Goal: Communication & Community: Answer question/provide support

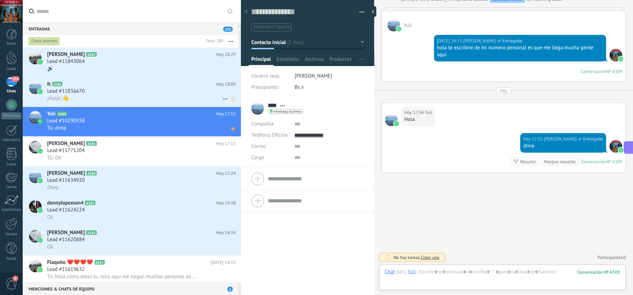
scroll to position [10, 0]
drag, startPoint x: 174, startPoint y: 122, endPoint x: 194, endPoint y: 121, distance: 20.6
click at [174, 122] on div "Lead #10290558" at bounding box center [141, 120] width 189 height 7
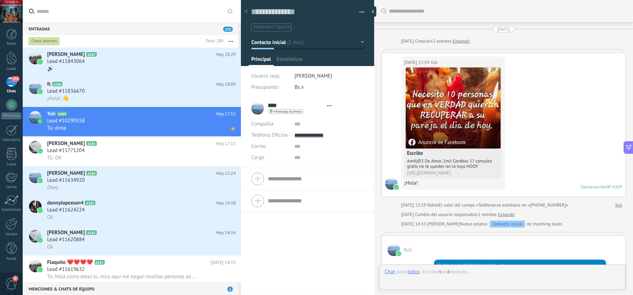
scroll to position [227, 0]
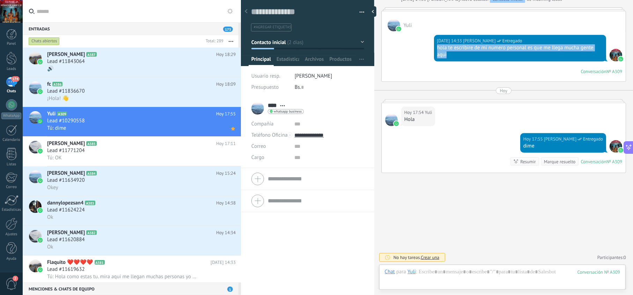
drag, startPoint x: 459, startPoint y: 52, endPoint x: 435, endPoint y: 48, distance: 24.0
click at [435, 48] on div "[DATE] 14:33 [PERSON_NAME] Entregado hola te escribire de mi numero personal es…" at bounding box center [520, 48] width 172 height 27
copy div "hola te escribire de mi numero personal es que me llega mucha gente aqui"
click at [155, 92] on div "Lead #11836670" at bounding box center [141, 91] width 189 height 7
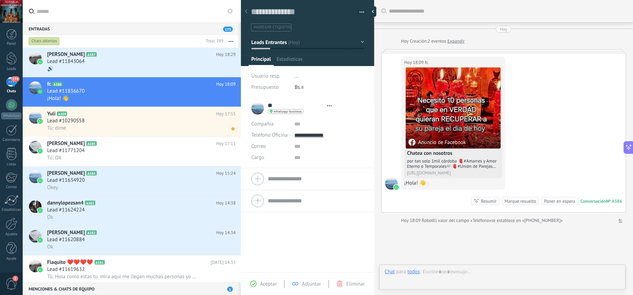
scroll to position [10, 0]
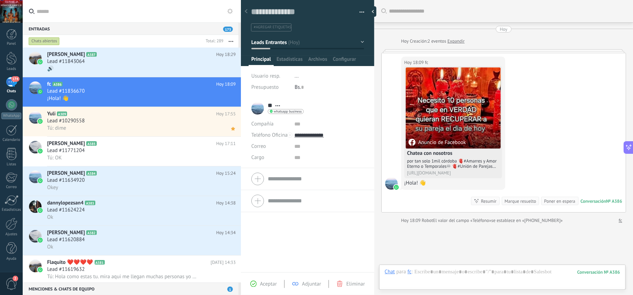
click at [260, 287] on span "Aceptar" at bounding box center [268, 283] width 17 height 7
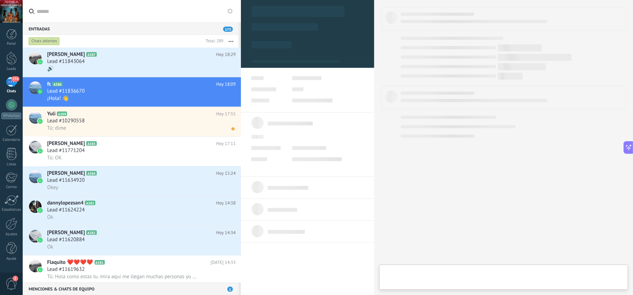
type textarea "**********"
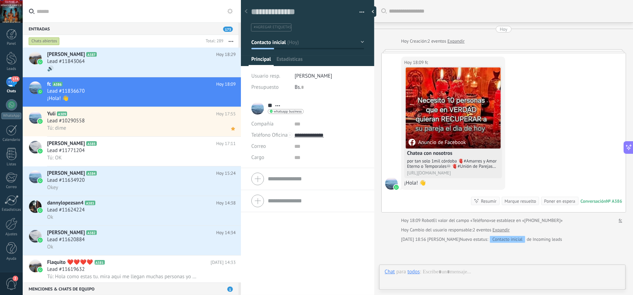
scroll to position [10, 0]
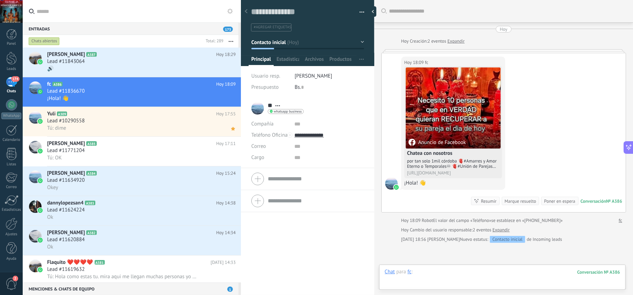
click at [462, 270] on div at bounding box center [502, 278] width 235 height 21
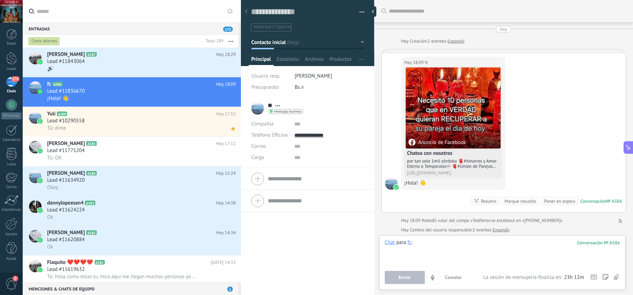
paste div
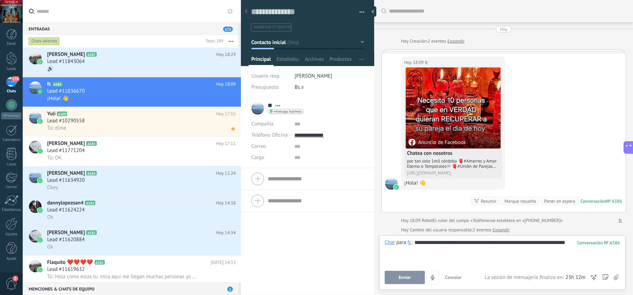
click at [416, 277] on button "Enviar" at bounding box center [405, 277] width 40 height 13
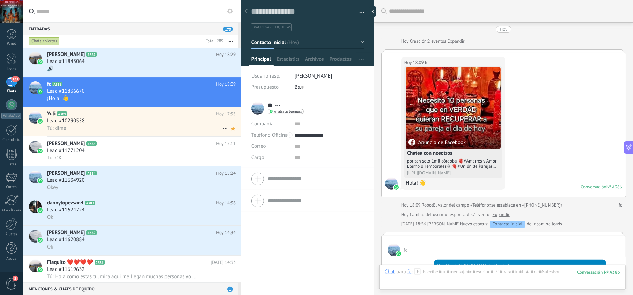
scroll to position [51, 0]
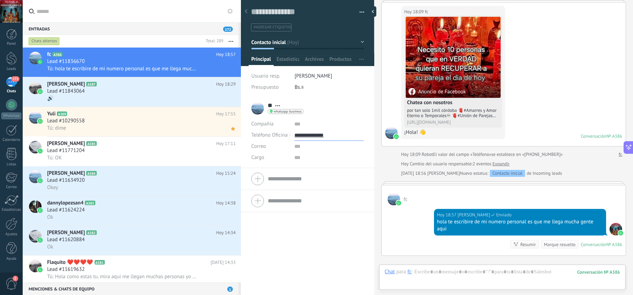
click at [302, 133] on input "**********" at bounding box center [328, 135] width 69 height 11
type input "**********"
click at [314, 170] on div "Copiar" at bounding box center [329, 171] width 68 height 12
drag, startPoint x: 461, startPoint y: 230, endPoint x: 386, endPoint y: 204, distance: 79.6
click at [434, 223] on div "[DATE] 18:57 [PERSON_NAME] Entregado hola te escribire de mi numero personal es…" at bounding box center [520, 222] width 172 height 27
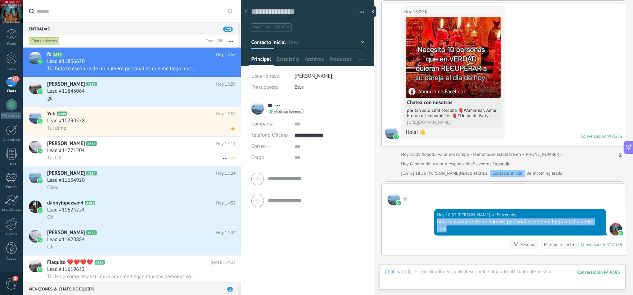
copy div "hola te escribire de mi numero personal es que me llega mucha gente aqui"
click at [131, 98] on div "🔊" at bounding box center [141, 98] width 189 height 7
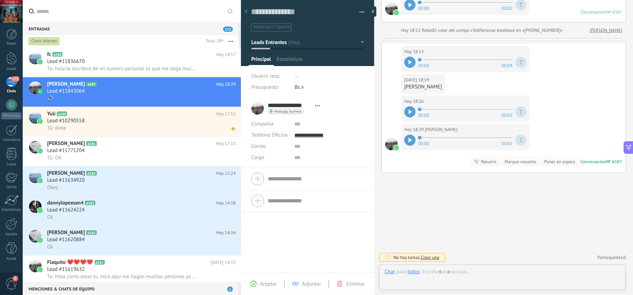
scroll to position [10, 0]
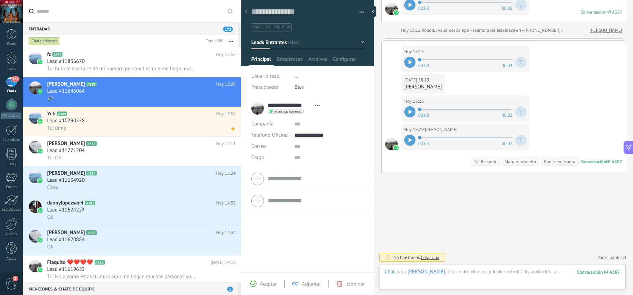
click at [270, 284] on span "Aceptar" at bounding box center [268, 283] width 17 height 7
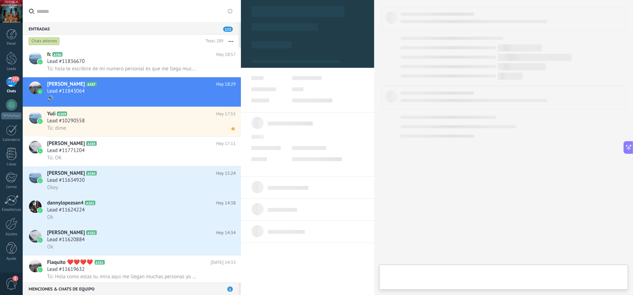
type textarea "**********"
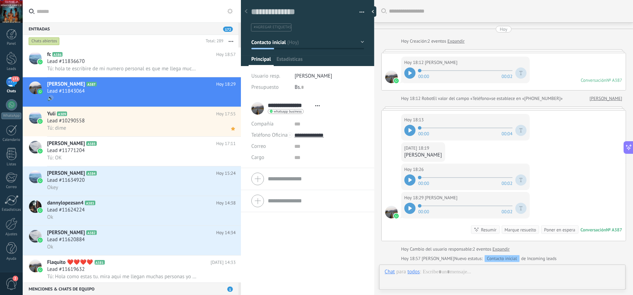
scroll to position [90, 0]
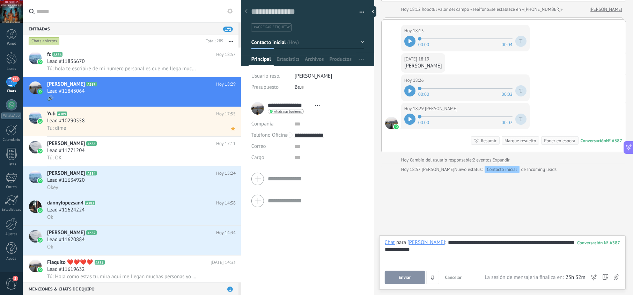
click at [410, 278] on span "Enviar" at bounding box center [405, 277] width 12 height 5
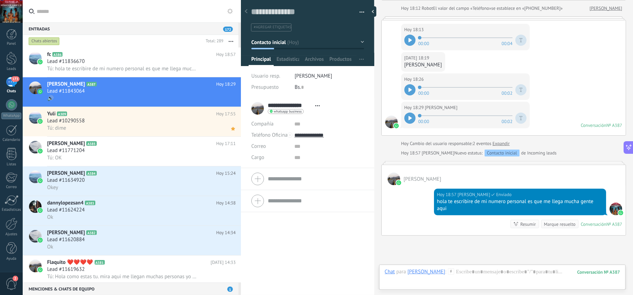
scroll to position [71, 0]
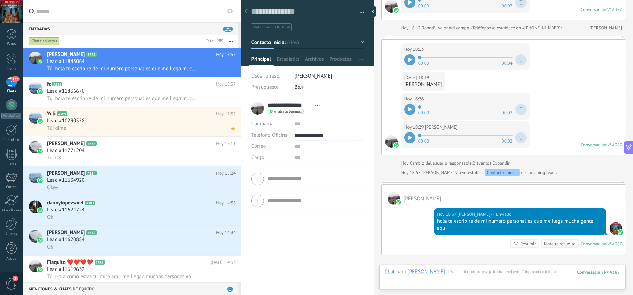
click at [321, 137] on input "**********" at bounding box center [328, 135] width 69 height 11
type input "**********"
click at [316, 173] on div "Copiar" at bounding box center [329, 171] width 68 height 12
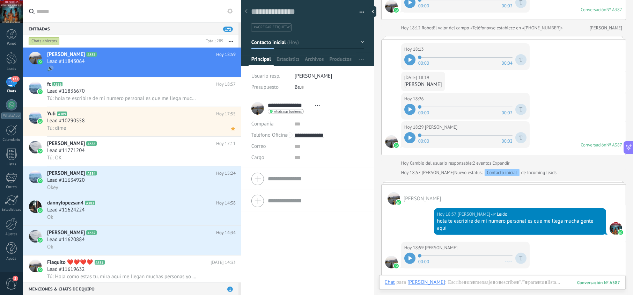
scroll to position [108, 0]
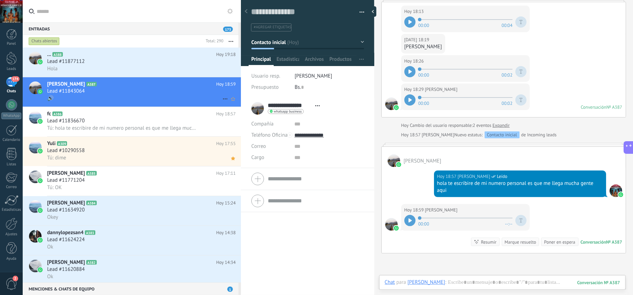
drag, startPoint x: 174, startPoint y: 96, endPoint x: 180, endPoint y: 98, distance: 6.4
click at [174, 96] on div "🔊" at bounding box center [141, 98] width 189 height 7
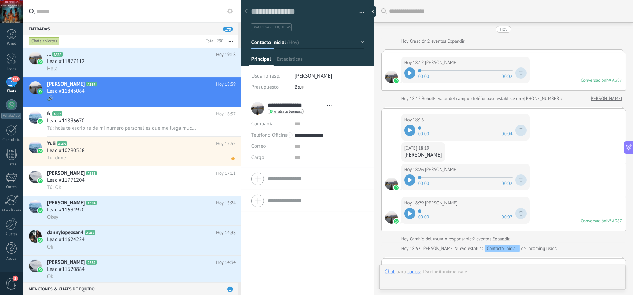
scroll to position [196, 0]
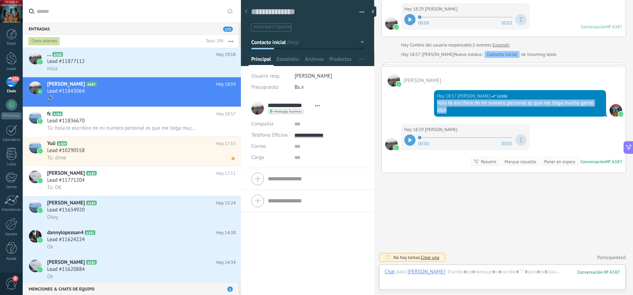
drag, startPoint x: 465, startPoint y: 106, endPoint x: 433, endPoint y: 104, distance: 32.2
click at [434, 104] on div "[DATE] 18:57 [PERSON_NAME] Leído hola te escribire de mi numero personal es que…" at bounding box center [520, 103] width 172 height 27
copy div "hola te escribire de mi numero personal es que me llega mucha gente aqui"
click at [168, 64] on div "Lead #11877112" at bounding box center [141, 61] width 189 height 7
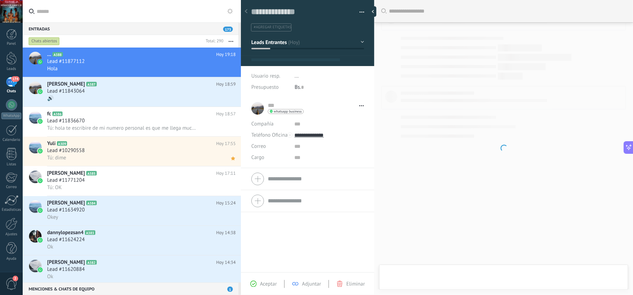
click at [266, 287] on div "Aceptar Adjuntar Eliminar" at bounding box center [308, 284] width 130 height 8
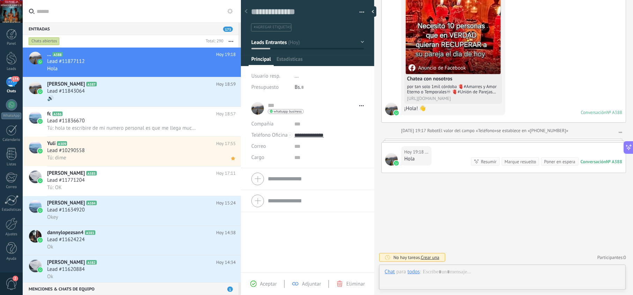
scroll to position [10, 0]
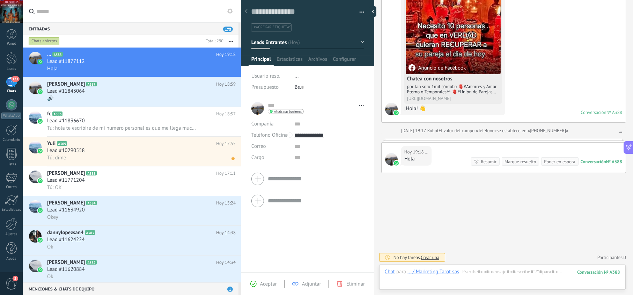
click at [267, 284] on span "Aceptar" at bounding box center [268, 283] width 17 height 7
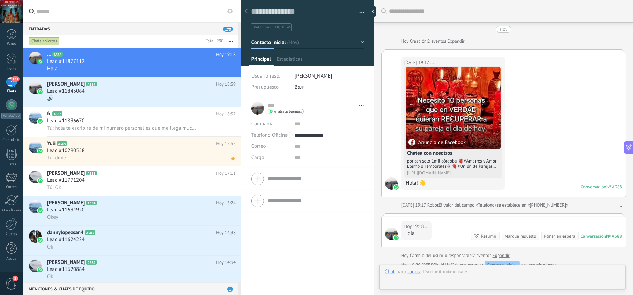
type textarea "**********"
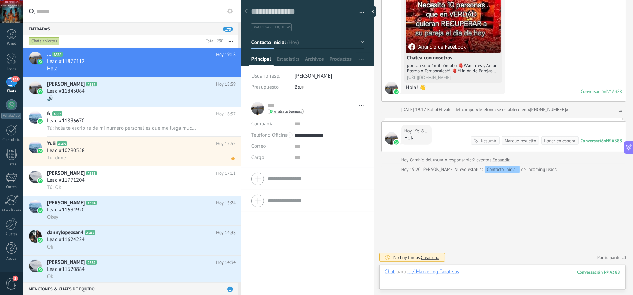
click at [466, 272] on div at bounding box center [502, 278] width 235 height 21
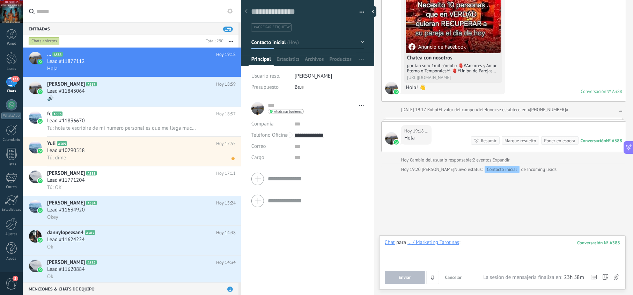
paste div
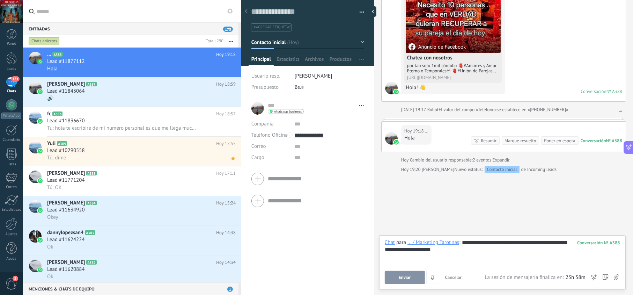
click at [423, 277] on button "Enviar" at bounding box center [405, 277] width 40 height 13
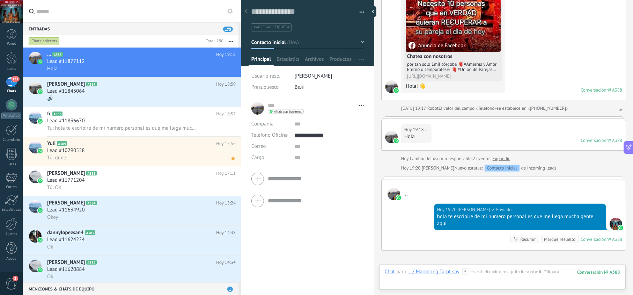
scroll to position [92, 0]
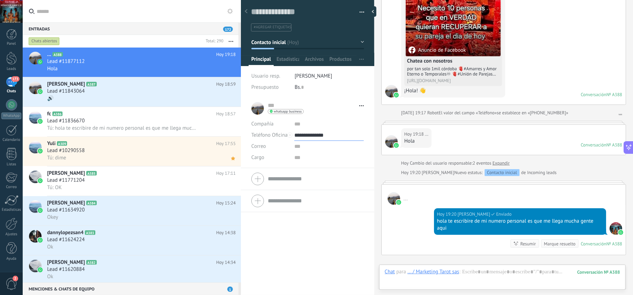
click at [320, 135] on input "**********" at bounding box center [328, 135] width 69 height 11
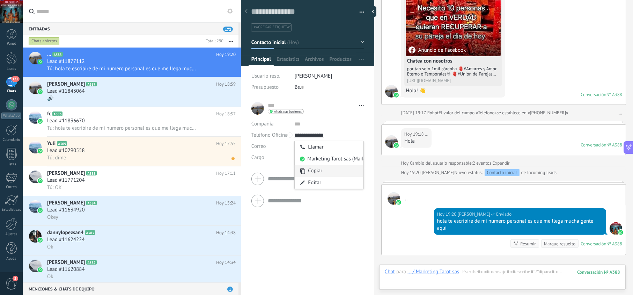
type input "**********"
click at [307, 172] on div "Copiar" at bounding box center [329, 171] width 68 height 12
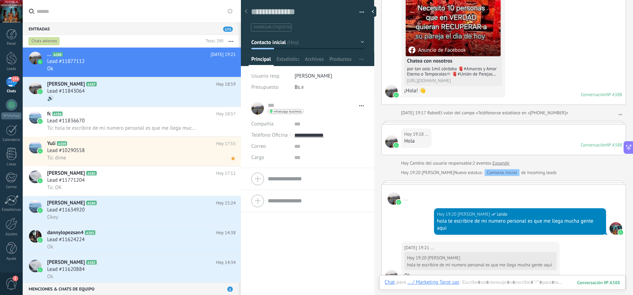
scroll to position [143, 0]
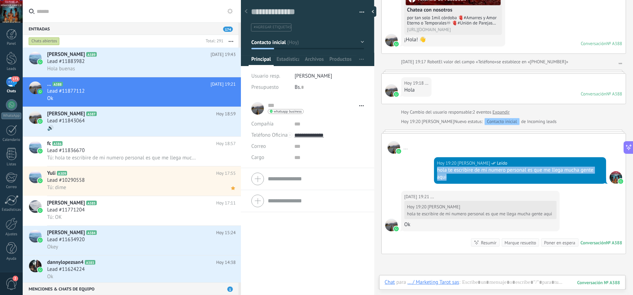
drag, startPoint x: 447, startPoint y: 178, endPoint x: 437, endPoint y: 170, distance: 13.1
click at [437, 170] on div "hola te escribire de mi numero personal es que me llega mucha gente aqui" at bounding box center [520, 174] width 166 height 14
copy div "hola te escribire de mi numero personal es que me llega mucha gente aqui"
click at [167, 67] on div "Hola buenas" at bounding box center [141, 68] width 189 height 7
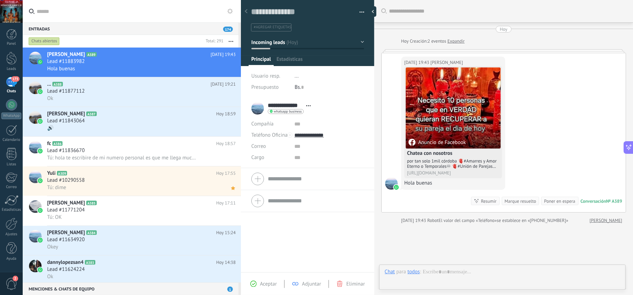
scroll to position [10, 0]
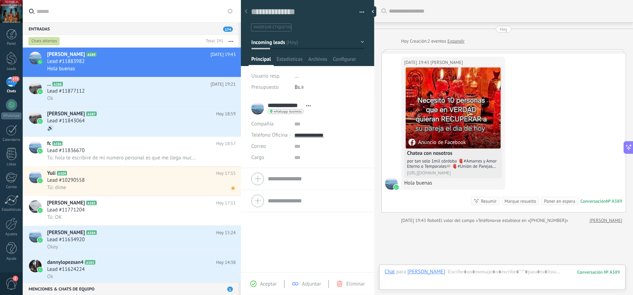
click at [269, 287] on span "Aceptar" at bounding box center [268, 283] width 17 height 7
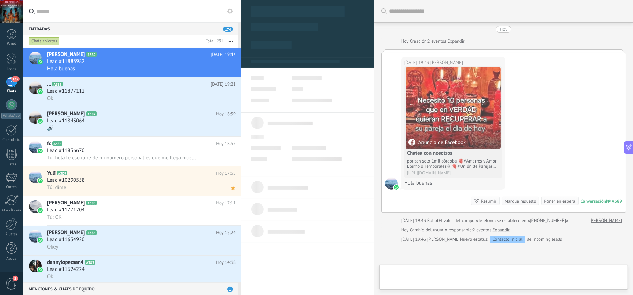
type textarea "**********"
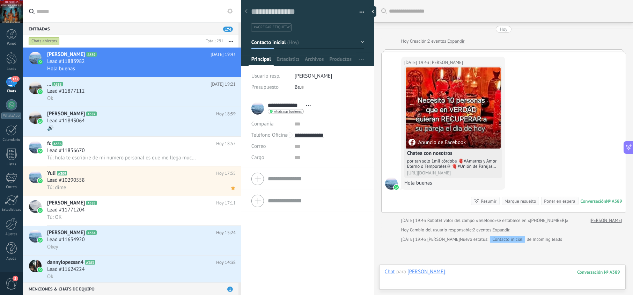
click at [470, 269] on div at bounding box center [502, 278] width 235 height 21
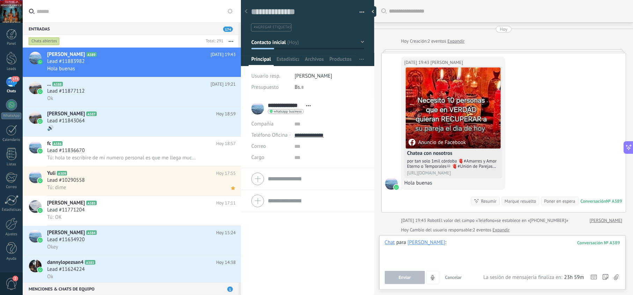
paste div
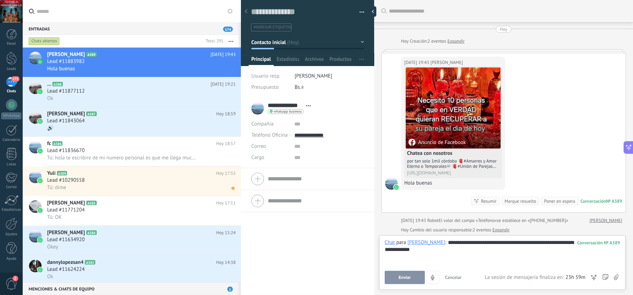
drag, startPoint x: 403, startPoint y: 278, endPoint x: 334, endPoint y: 148, distance: 146.5
click at [403, 277] on span "Enviar" at bounding box center [405, 277] width 12 height 5
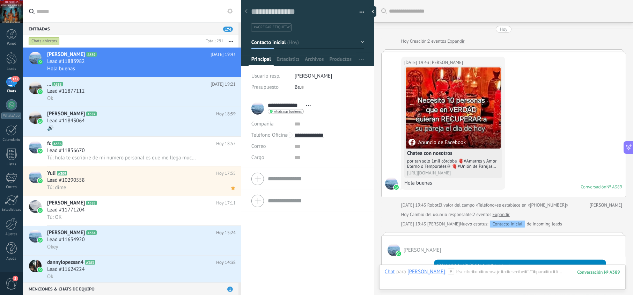
scroll to position [51, 0]
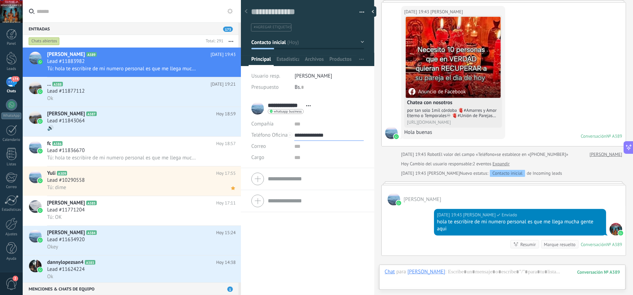
click at [315, 136] on input "**********" at bounding box center [328, 135] width 69 height 11
type input "**********"
click at [305, 173] on div "Copiar" at bounding box center [329, 171] width 68 height 12
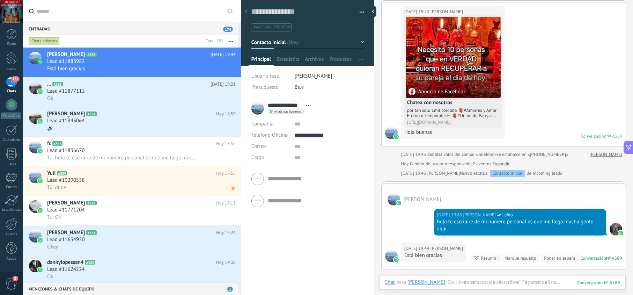
scroll to position [66, 0]
